Goal: Navigation & Orientation: Understand site structure

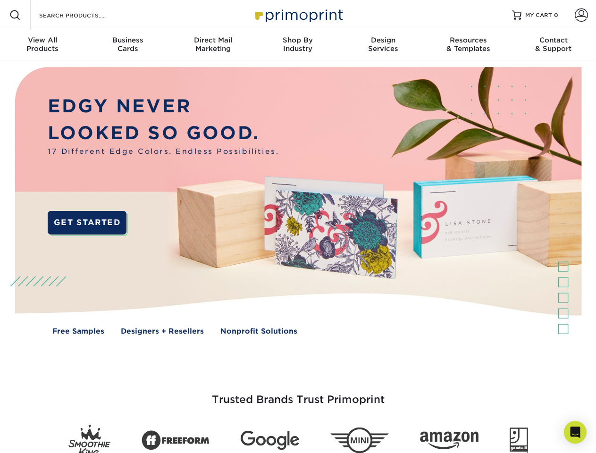
click at [298, 226] on img at bounding box center [298, 207] width 590 height 295
click at [15, 15] on span at bounding box center [14, 14] width 11 height 11
click at [581, 15] on span at bounding box center [580, 14] width 13 height 13
click at [42, 45] on div "View All Products" at bounding box center [42, 44] width 85 height 17
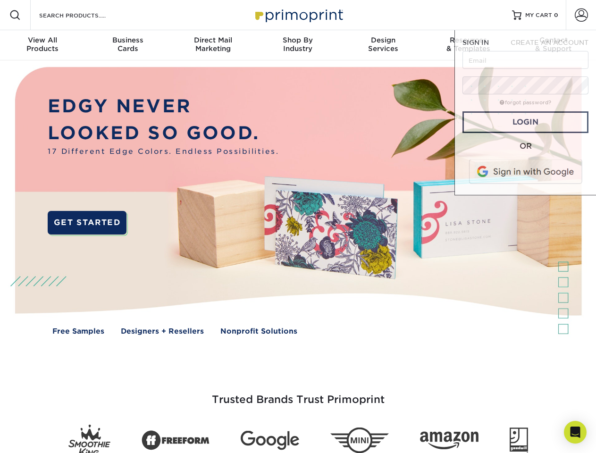
click at [127, 45] on div "Business Cards" at bounding box center [127, 44] width 85 height 17
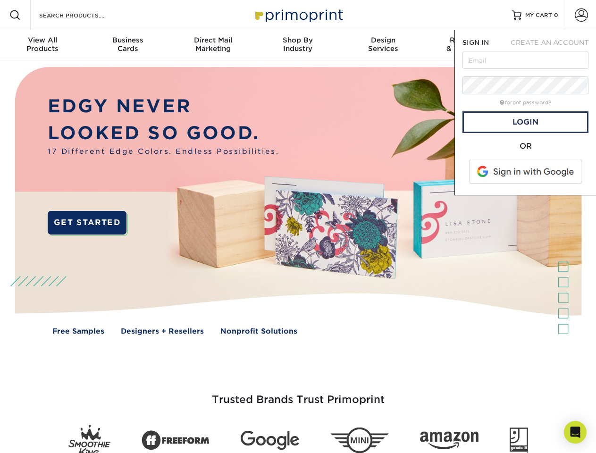
click at [213, 45] on div "Direct Mail Marketing" at bounding box center [212, 44] width 85 height 17
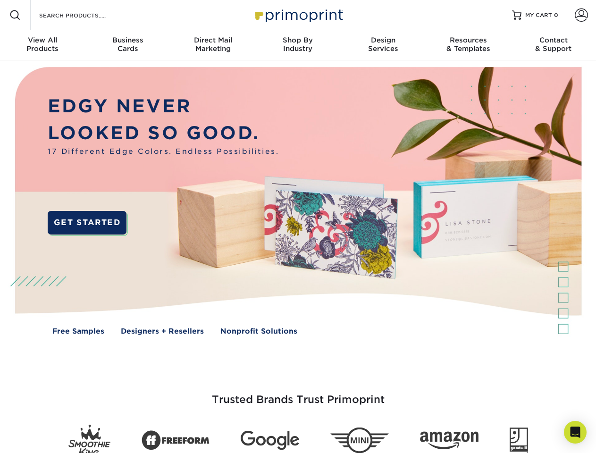
click at [298, 45] on div "Shop By Industry" at bounding box center [297, 44] width 85 height 17
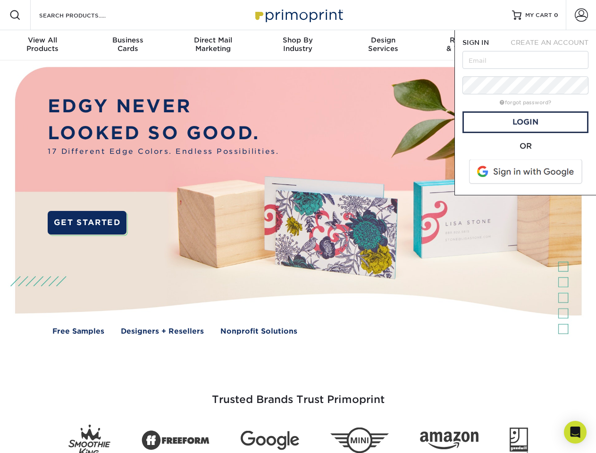
click at [383, 45] on div "Design Services" at bounding box center [383, 44] width 85 height 17
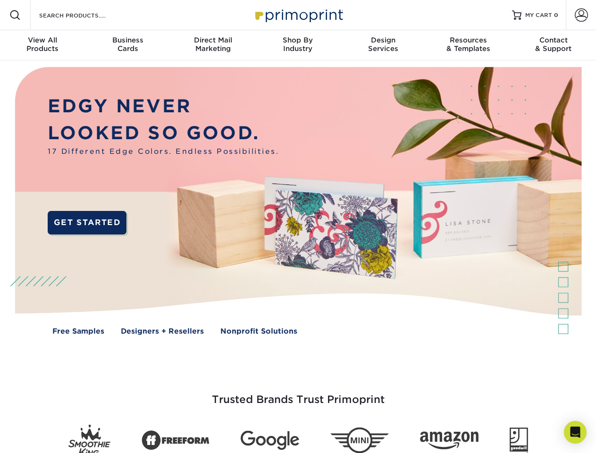
click at [468, 45] on span "SIGN IN" at bounding box center [475, 43] width 26 height 8
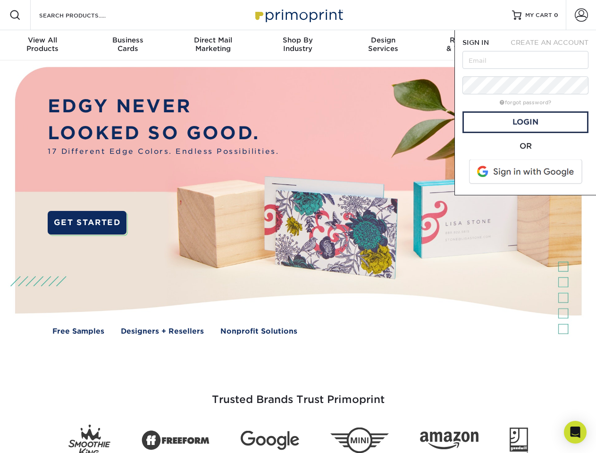
click at [553, 45] on div "Contact & Support" at bounding box center [553, 44] width 85 height 17
